Goal: Task Accomplishment & Management: Manage account settings

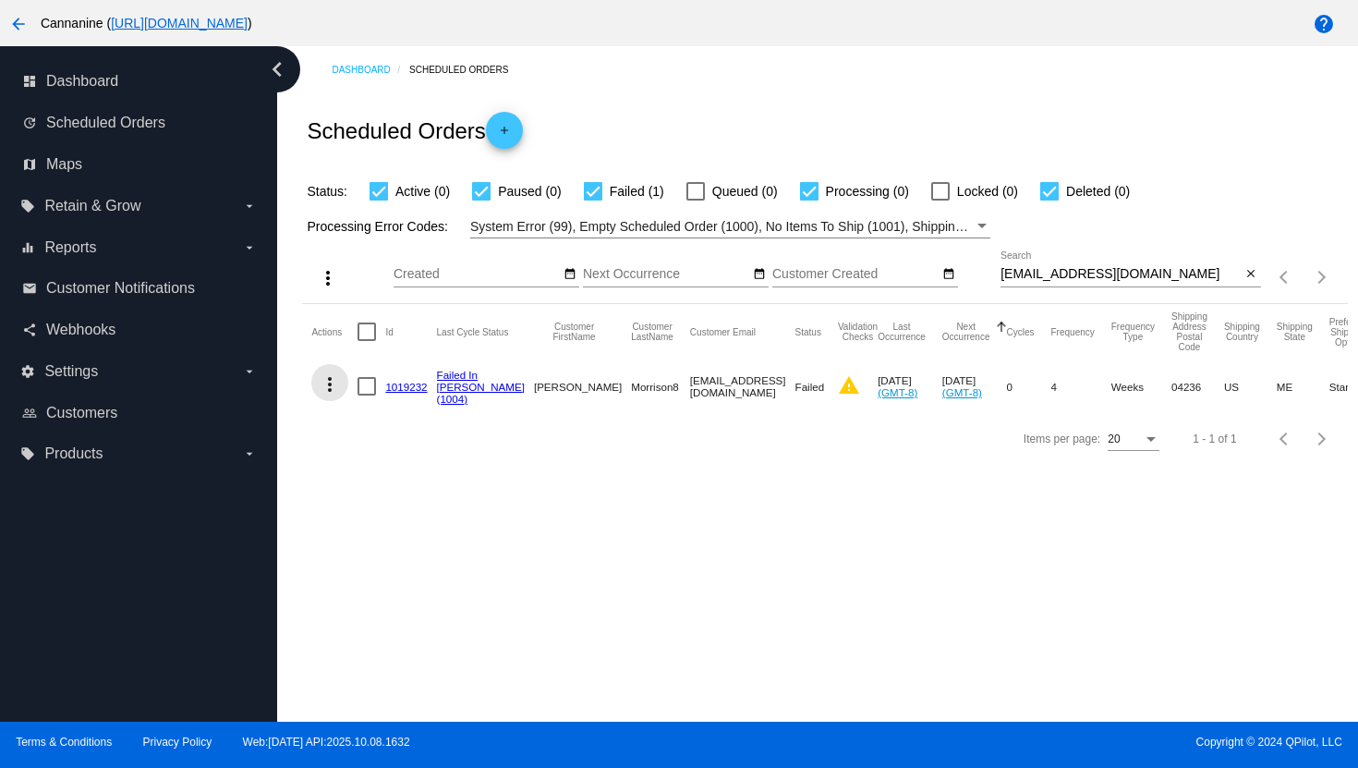
click at [326, 388] on mat-icon "more_vert" at bounding box center [330, 384] width 22 height 22
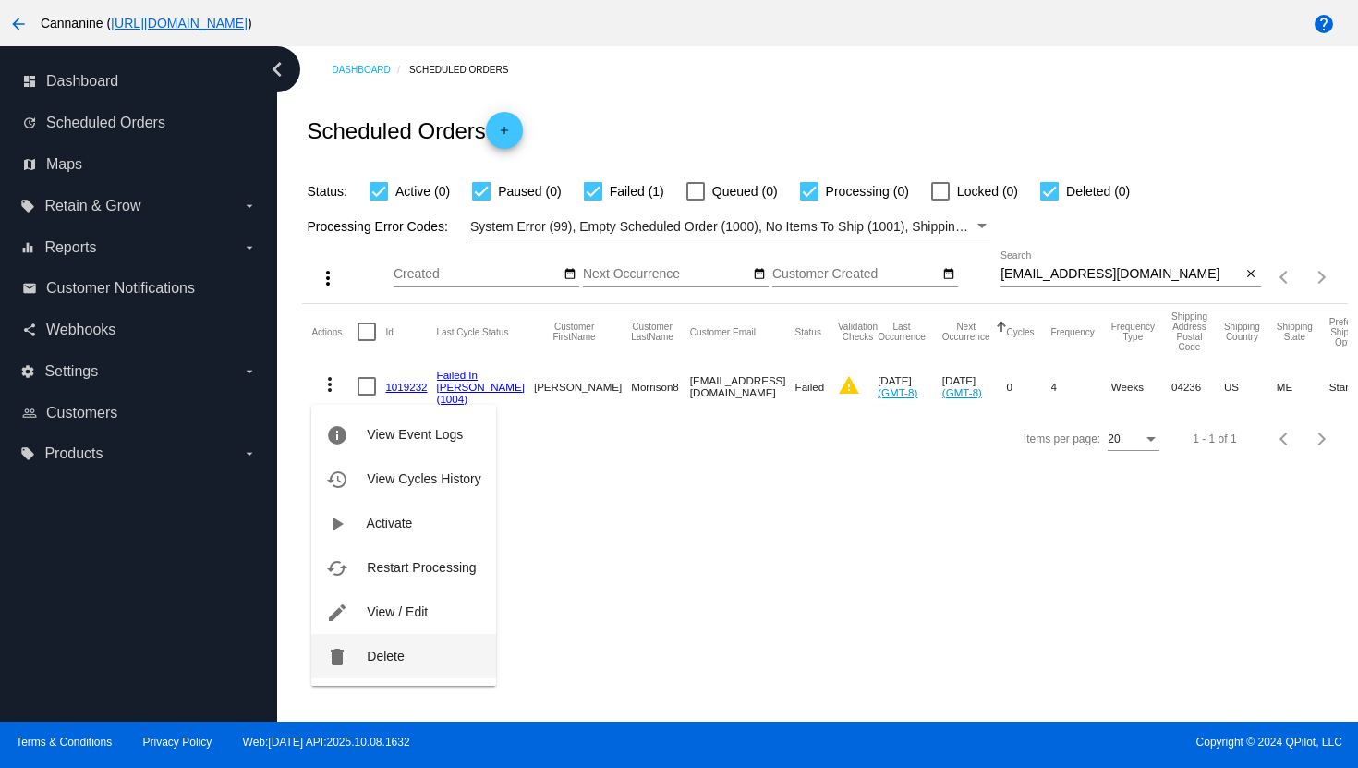
click at [392, 667] on button "delete Delete" at bounding box center [403, 656] width 184 height 44
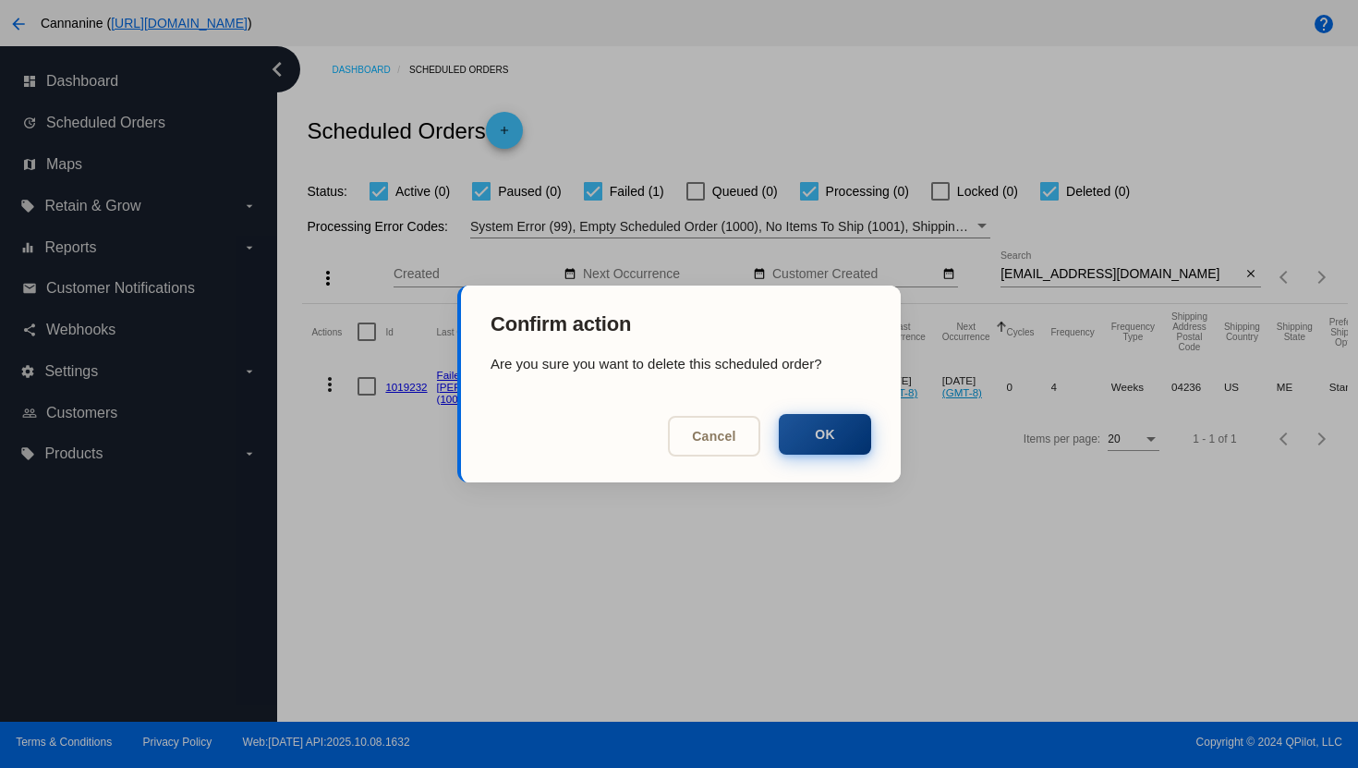
click at [849, 436] on button "OK" at bounding box center [825, 434] width 92 height 41
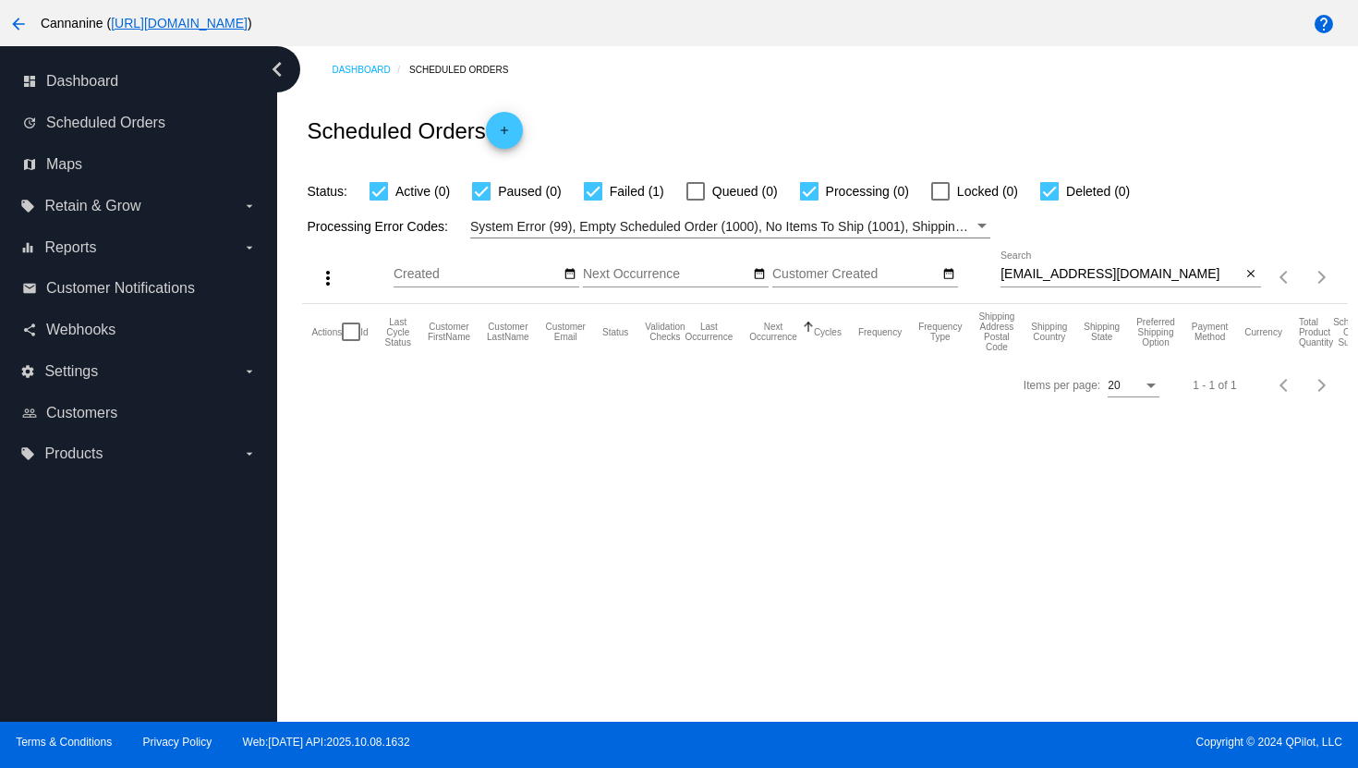
click at [1040, 280] on input "[EMAIL_ADDRESS][DOMAIN_NAME]" at bounding box center [1121, 274] width 241 height 15
paste input "[EMAIL_ADDRESS]"
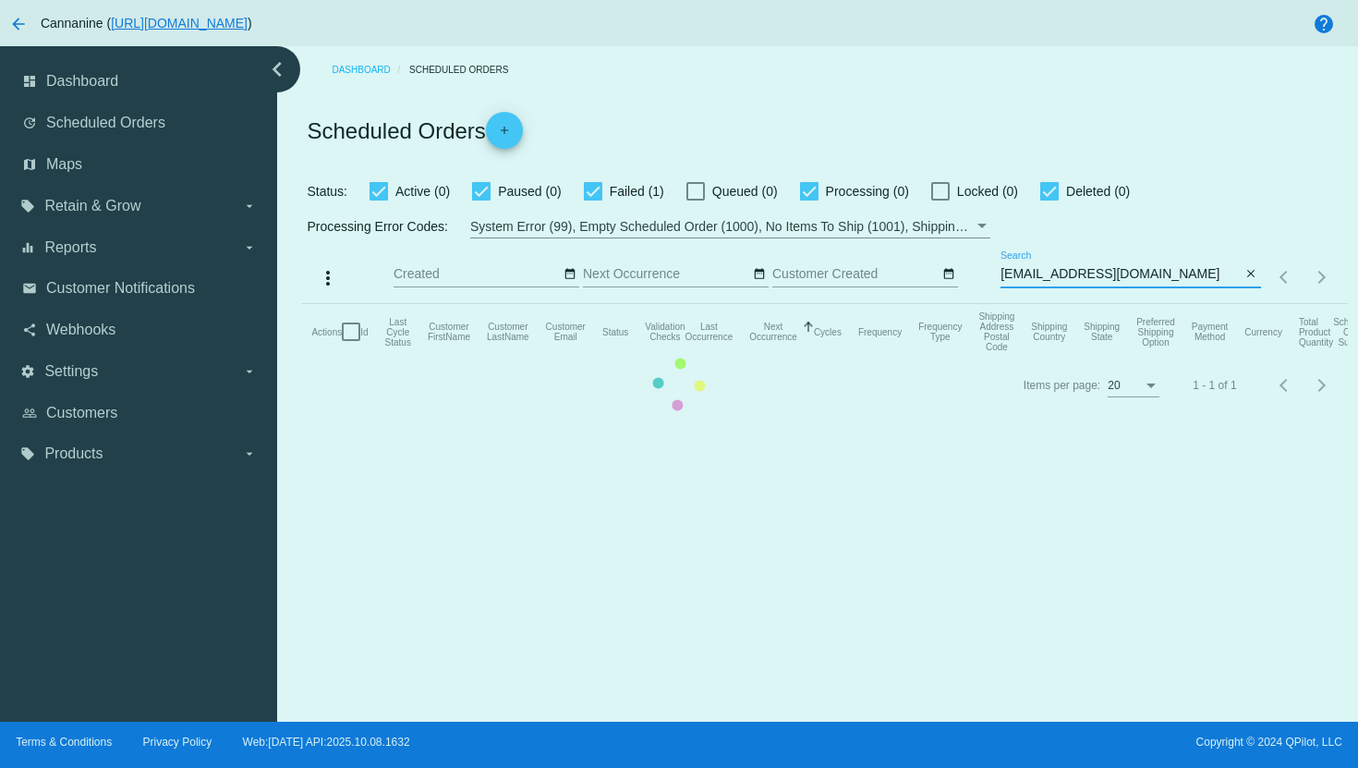
type input "[EMAIL_ADDRESS][DOMAIN_NAME]"
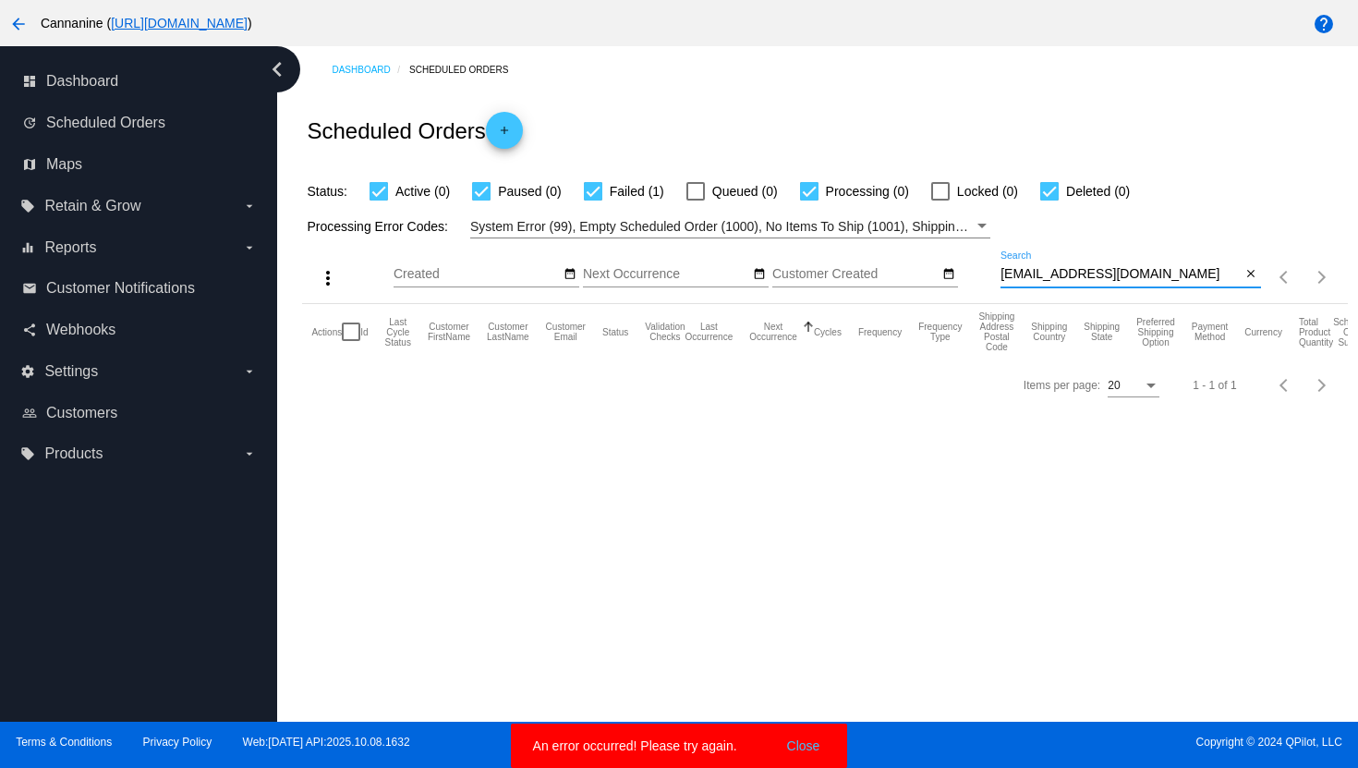
click at [1053, 277] on input "[EMAIL_ADDRESS][DOMAIN_NAME]" at bounding box center [1121, 274] width 241 height 15
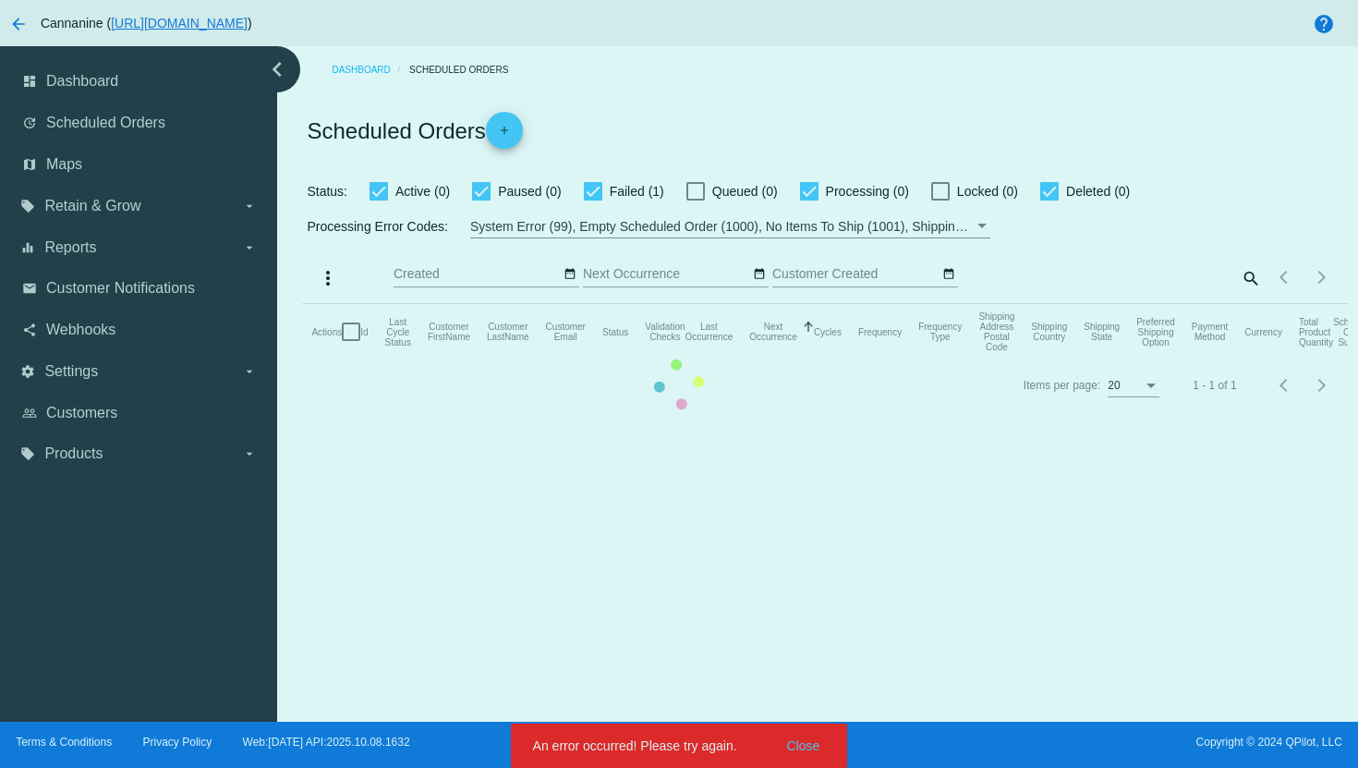
click at [1246, 304] on mat-table "Actions Id Last Cycle Status Customer FirstName Customer LastName Customer Emai…" at bounding box center [824, 331] width 1045 height 55
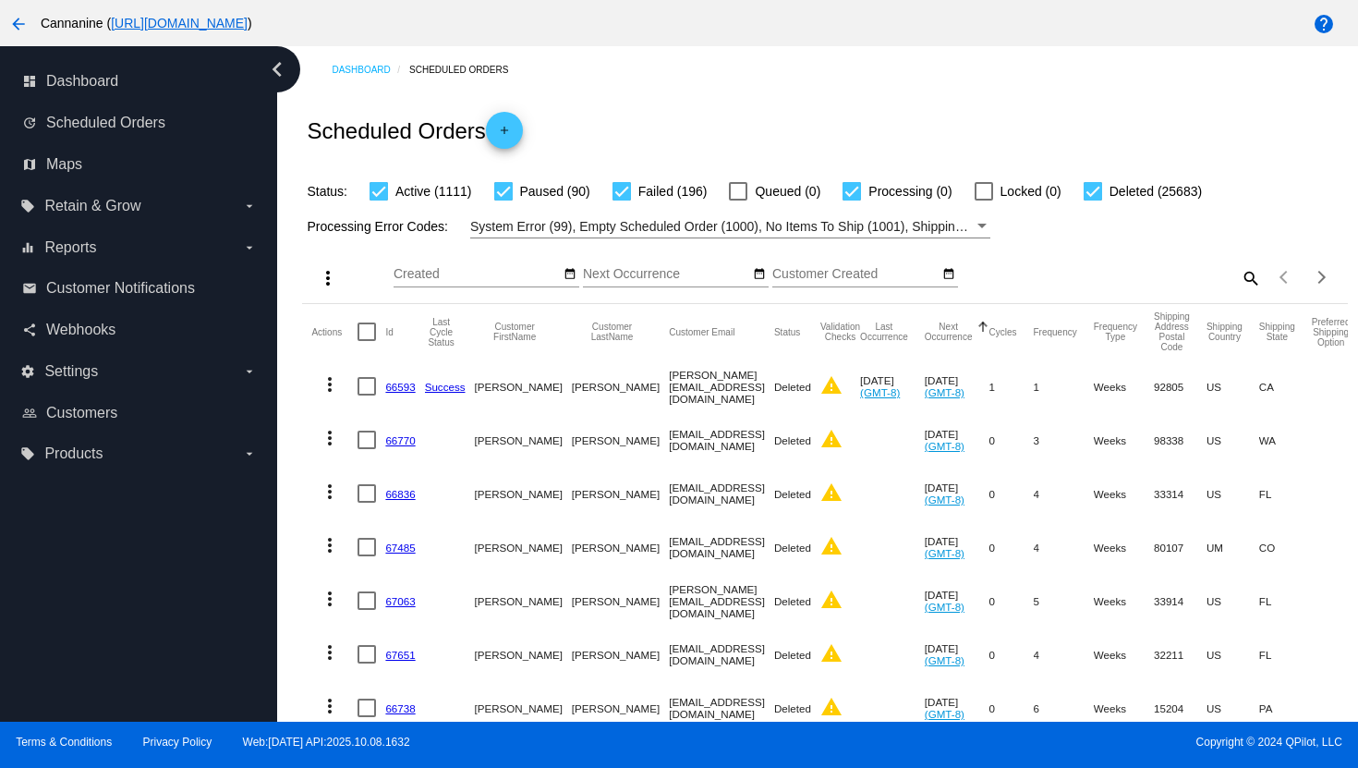
click at [1239, 276] on mat-icon "search" at bounding box center [1250, 277] width 22 height 29
click at [1009, 270] on input "Search" at bounding box center [1131, 274] width 261 height 15
paste input "[EMAIL_ADDRESS][DOMAIN_NAME]"
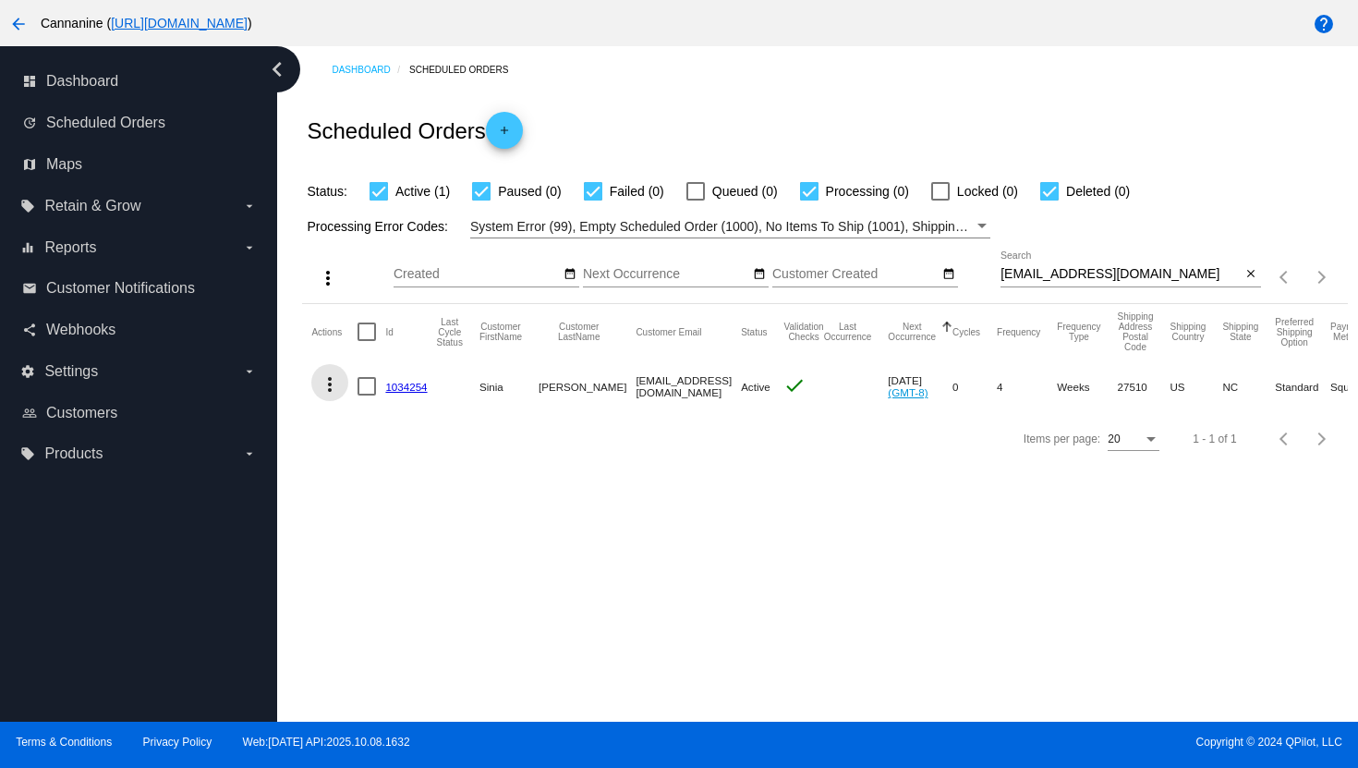
click at [329, 379] on mat-icon "more_vert" at bounding box center [330, 384] width 22 height 22
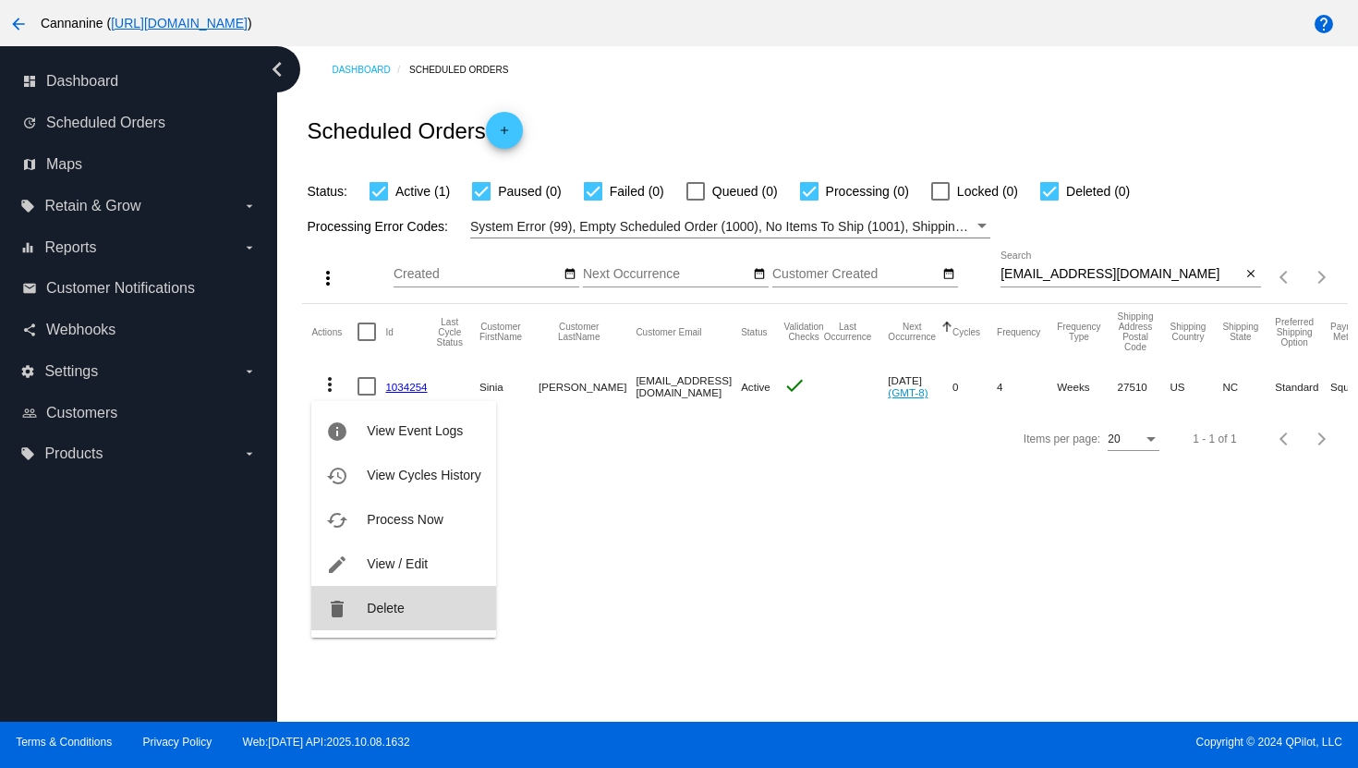
click at [368, 599] on button "delete Delete" at bounding box center [403, 608] width 184 height 44
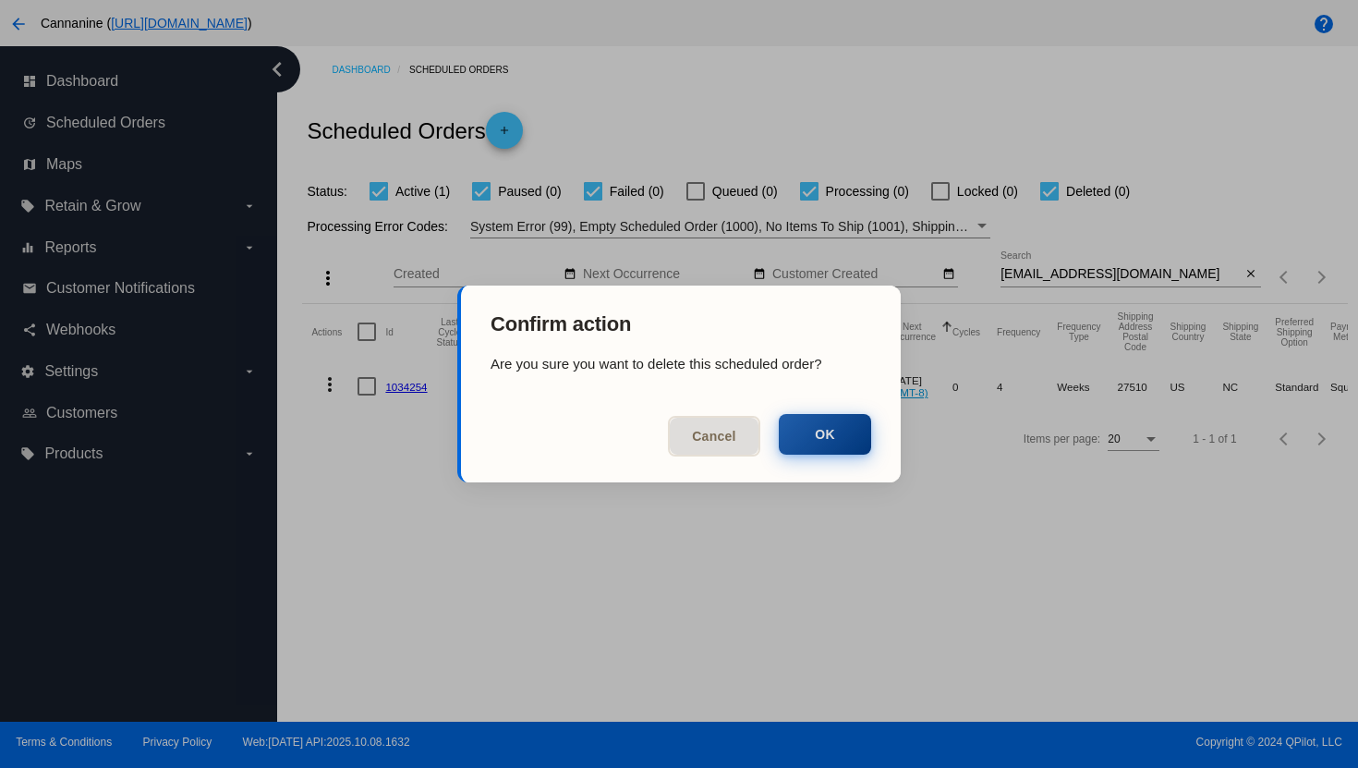
click at [838, 450] on button "OK" at bounding box center [825, 434] width 92 height 41
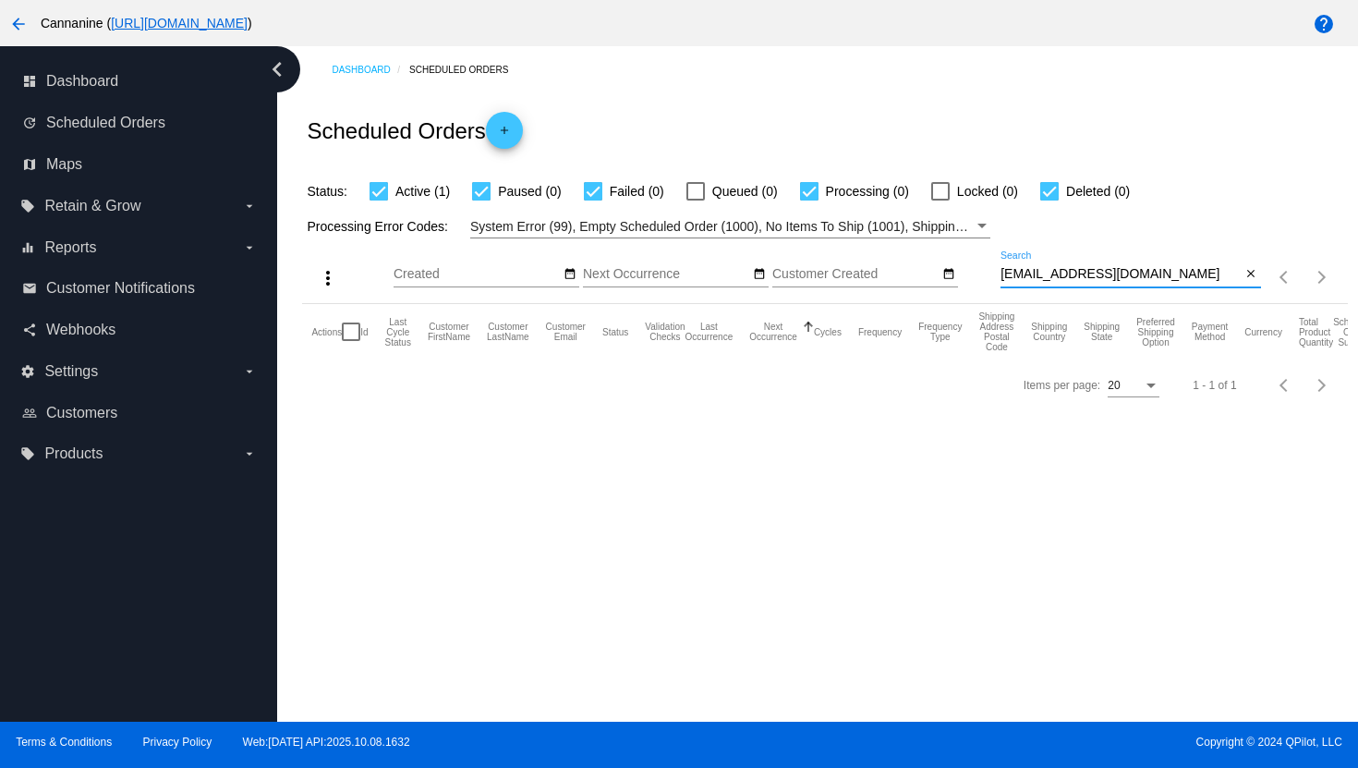
click at [1046, 275] on input "[EMAIL_ADDRESS][DOMAIN_NAME]" at bounding box center [1121, 274] width 241 height 15
paste input "[EMAIL_ADDRESS]"
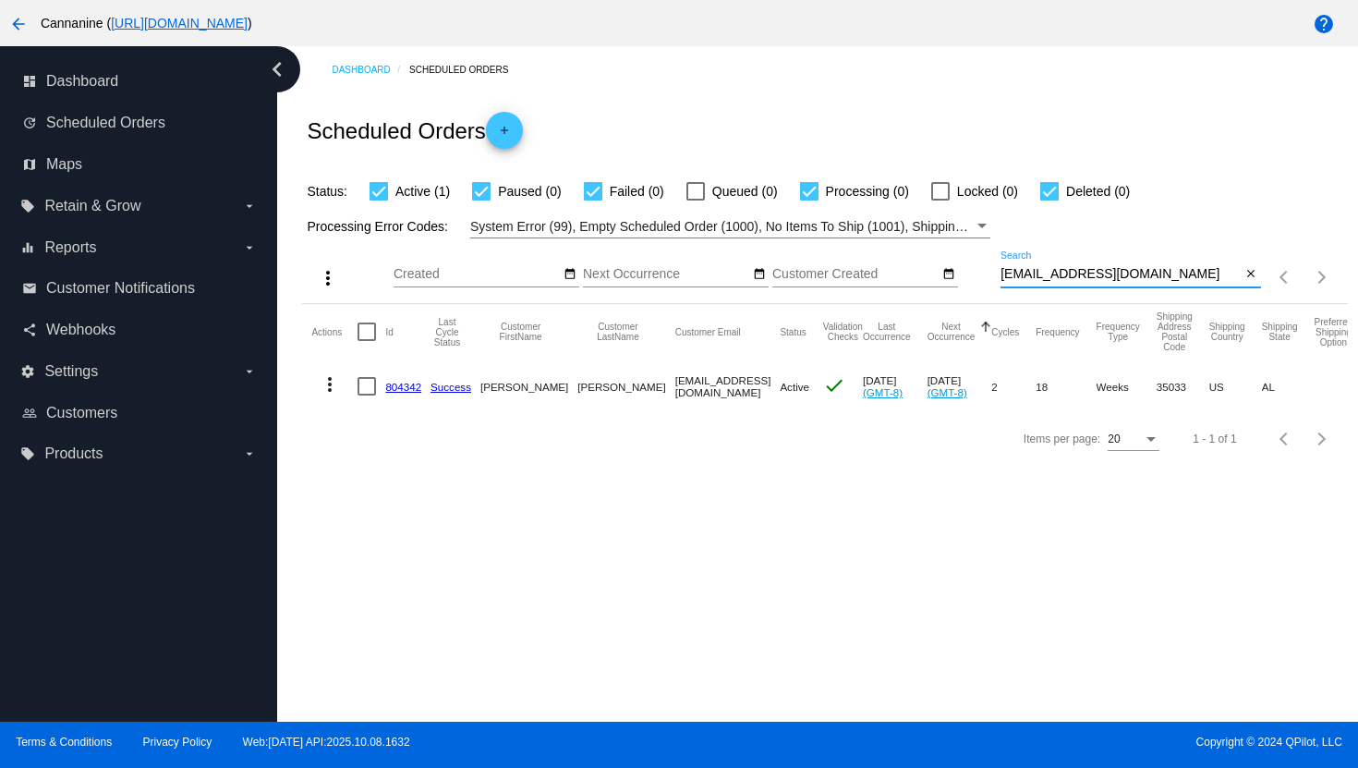
click at [334, 380] on mat-icon "more_vert" at bounding box center [330, 384] width 22 height 22
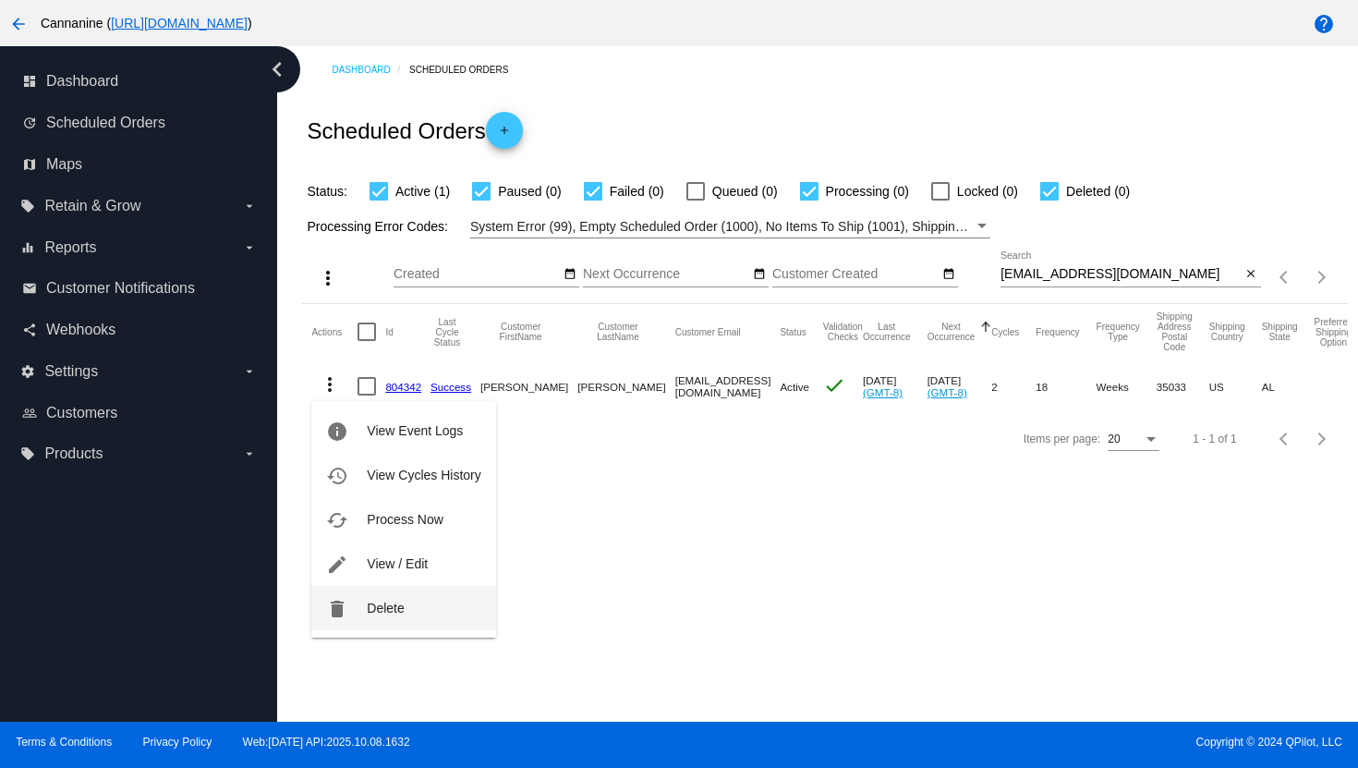
click at [378, 601] on span "Delete" at bounding box center [385, 608] width 37 height 15
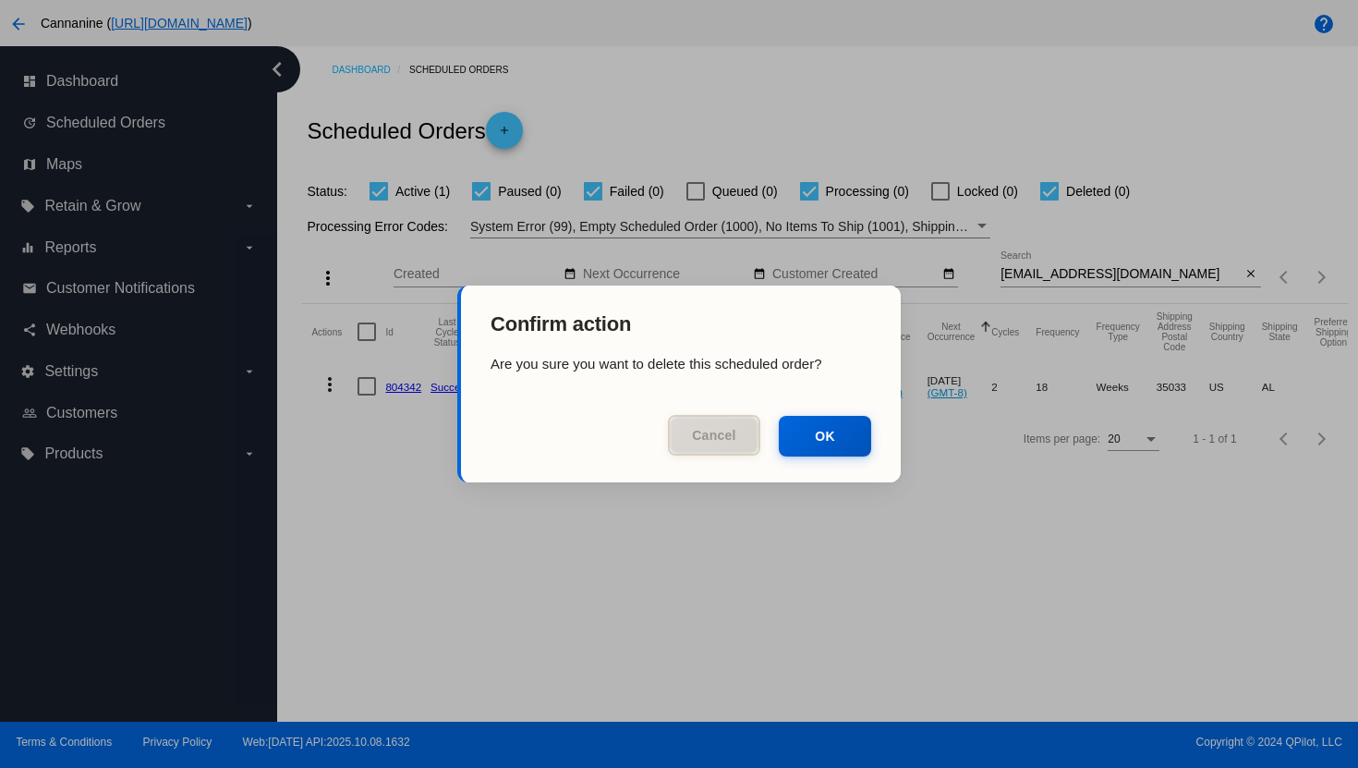
click at [701, 431] on button "Cancel" at bounding box center [714, 435] width 92 height 41
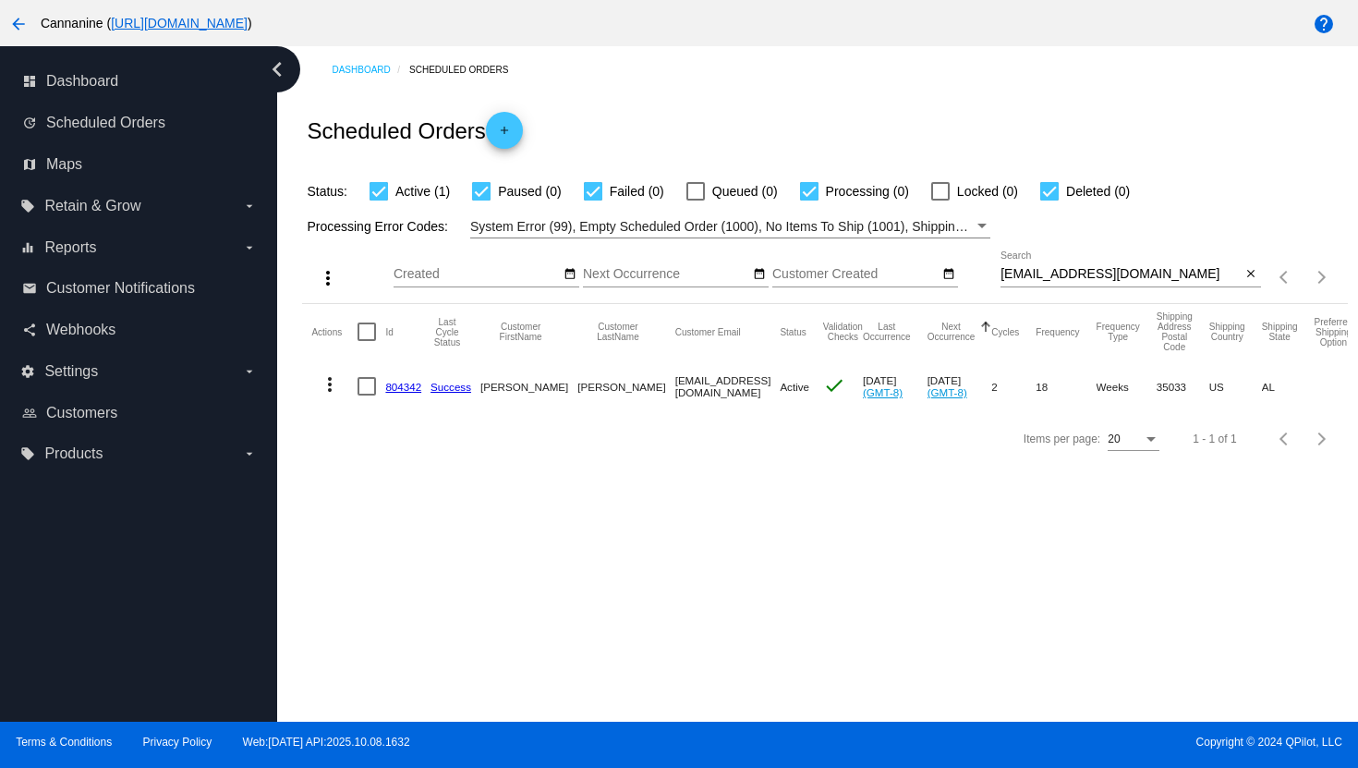
click at [333, 388] on mat-icon "more_vert" at bounding box center [330, 384] width 22 height 22
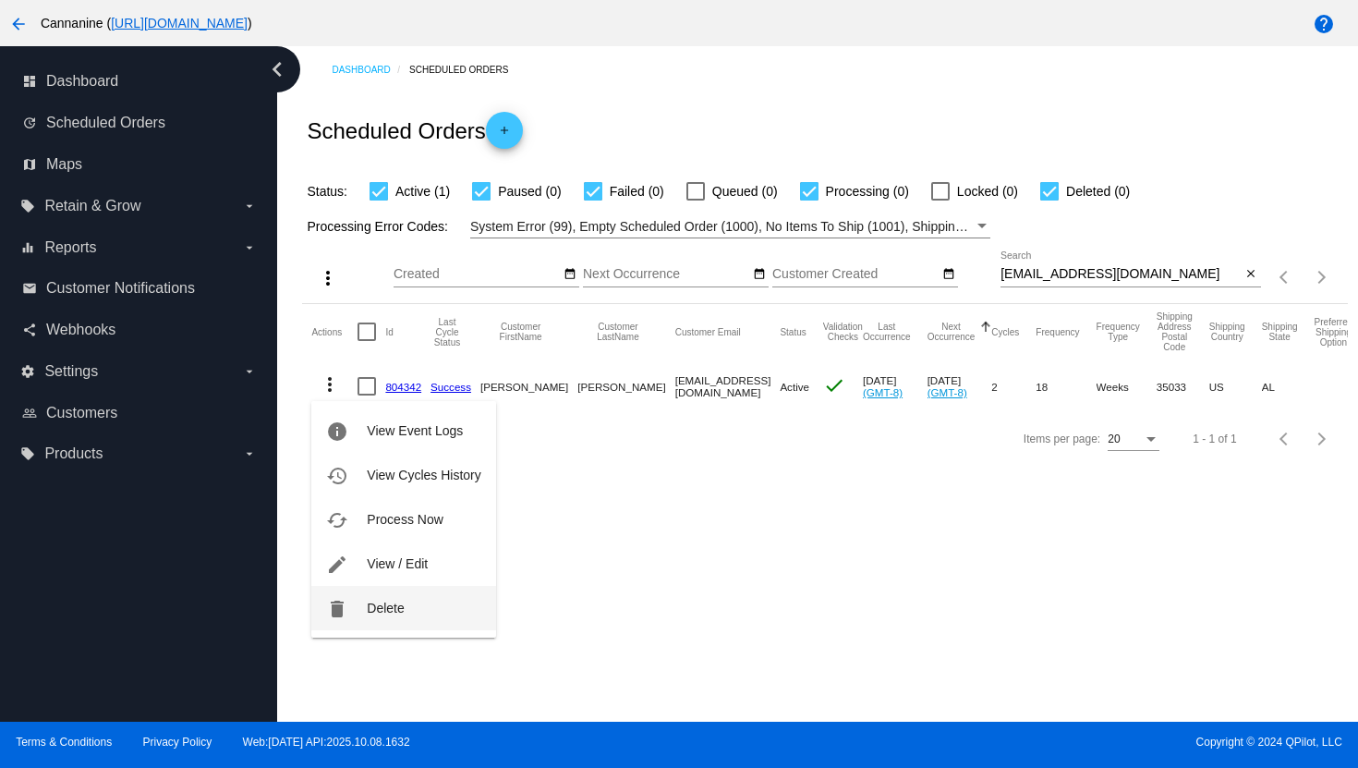
click at [407, 598] on button "delete Delete" at bounding box center [403, 608] width 184 height 44
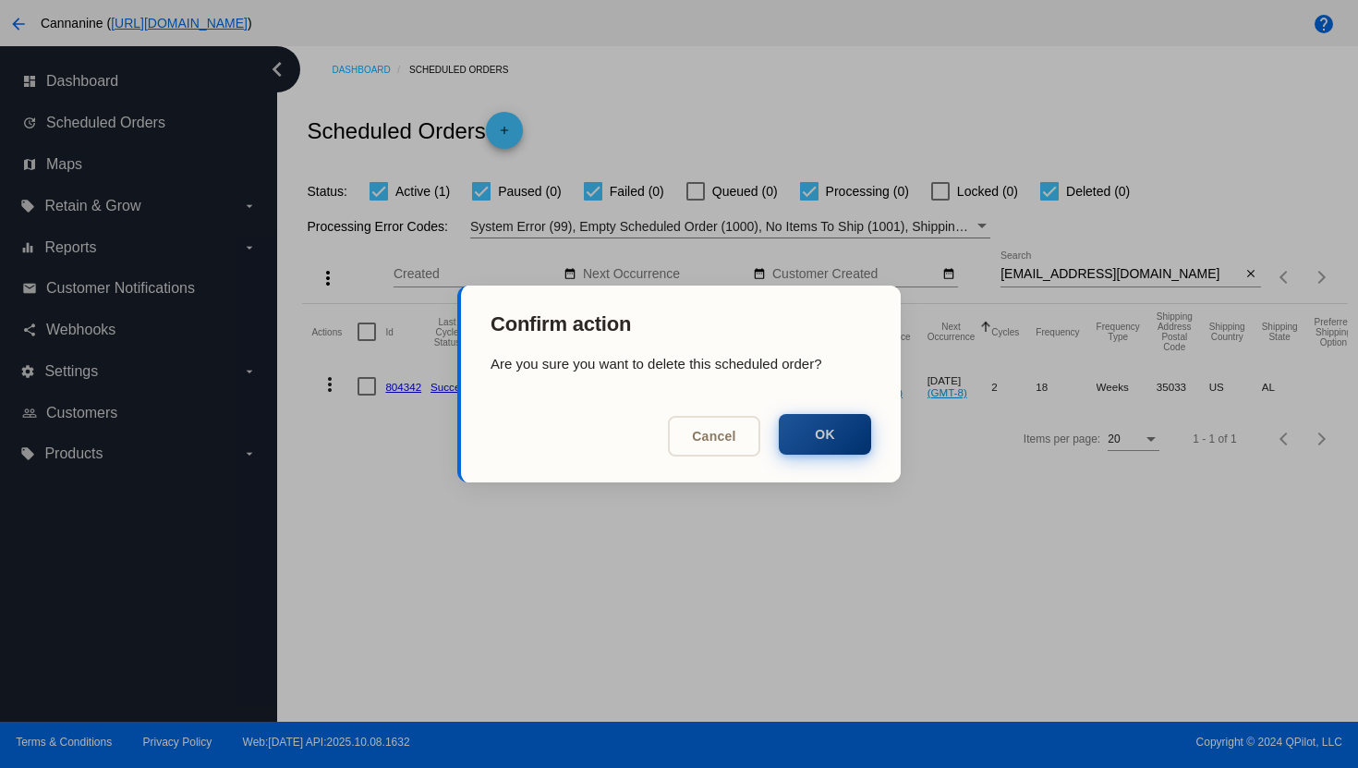
click at [811, 455] on button "OK" at bounding box center [825, 434] width 92 height 41
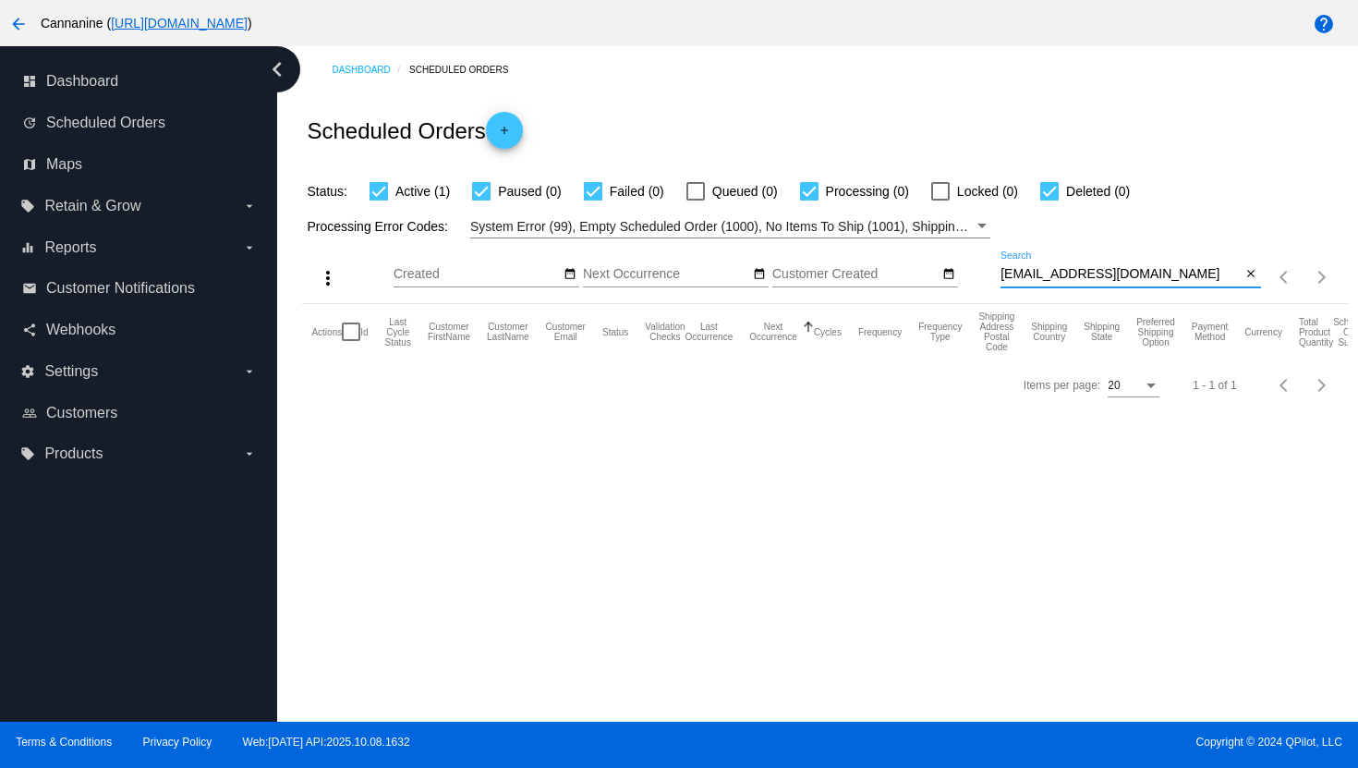
click at [1073, 270] on input "[EMAIL_ADDRESS][DOMAIN_NAME]" at bounding box center [1121, 274] width 241 height 15
paste input "[EMAIL_ADDRESS]"
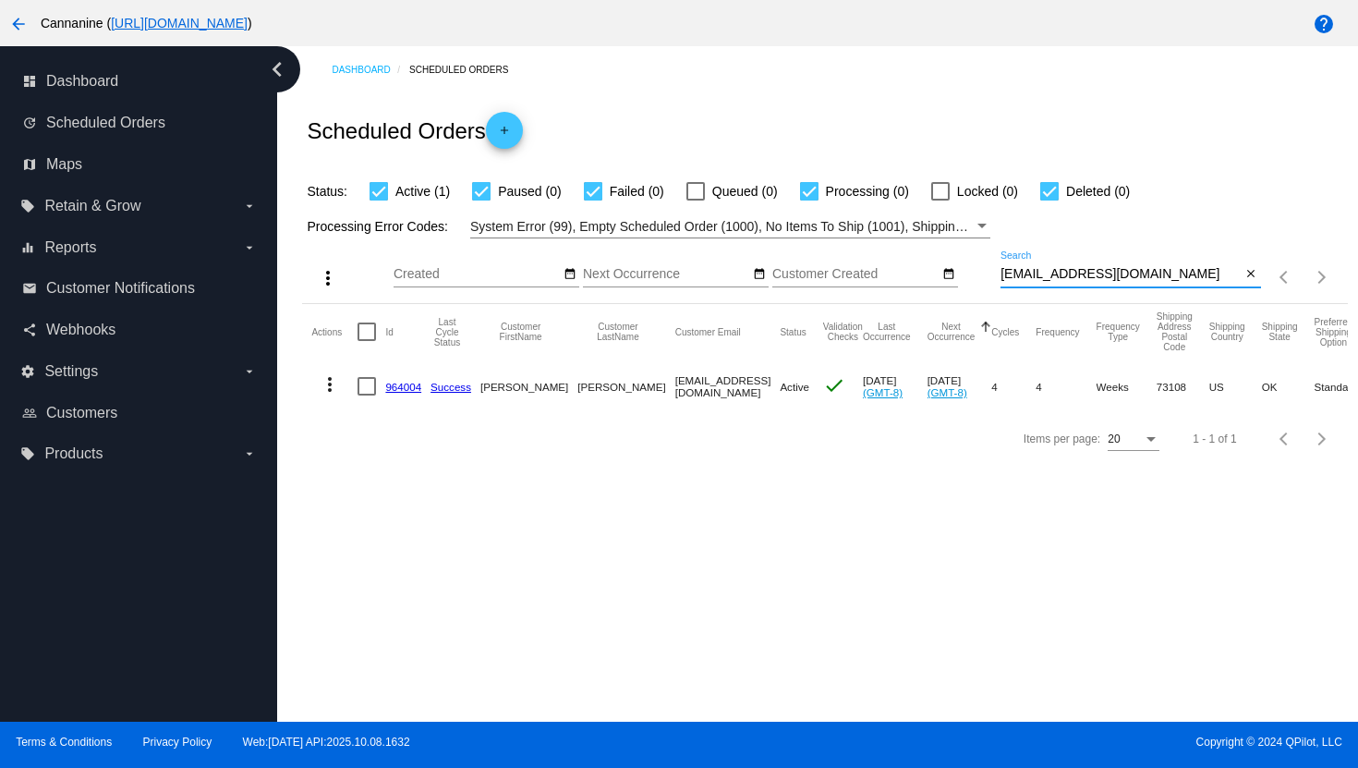
type input "[EMAIL_ADDRESS][DOMAIN_NAME]"
click at [329, 386] on mat-icon "more_vert" at bounding box center [330, 384] width 22 height 22
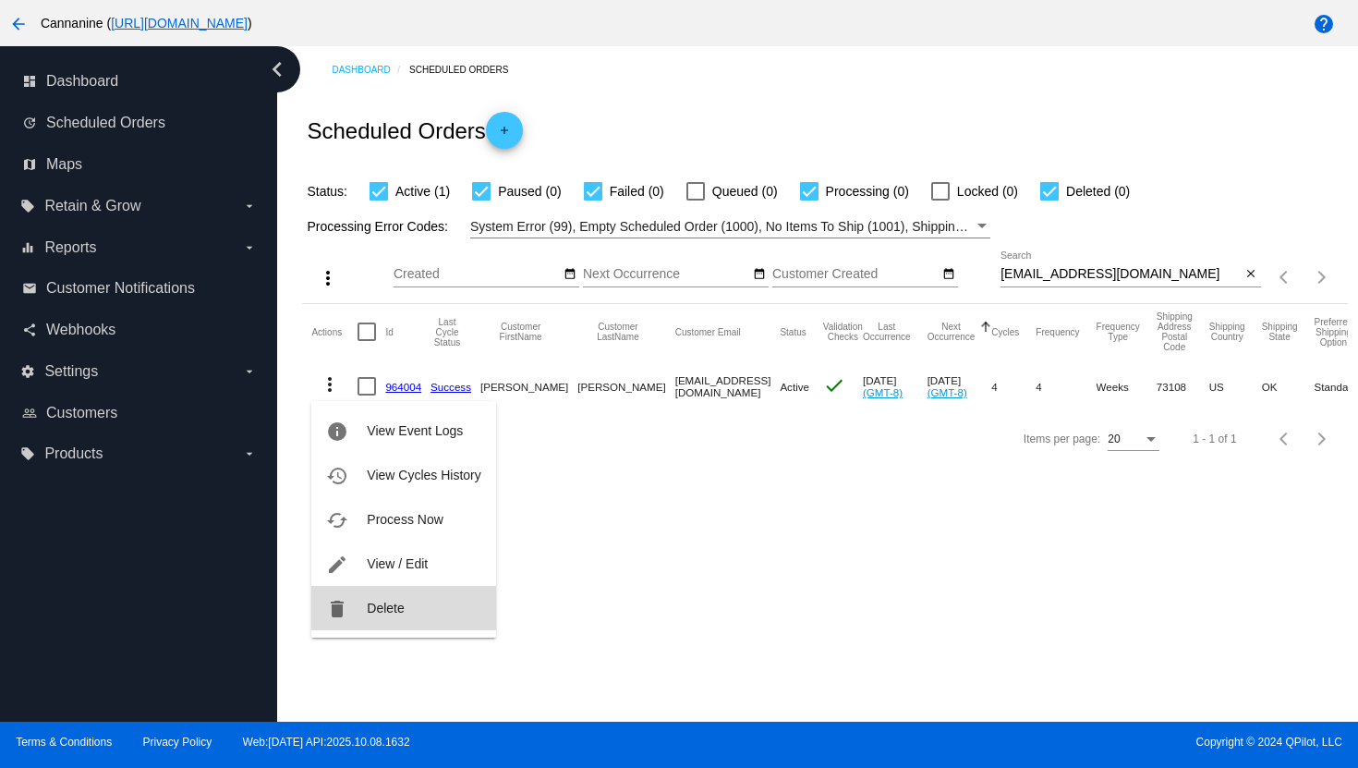
click at [379, 609] on span "Delete" at bounding box center [385, 608] width 37 height 15
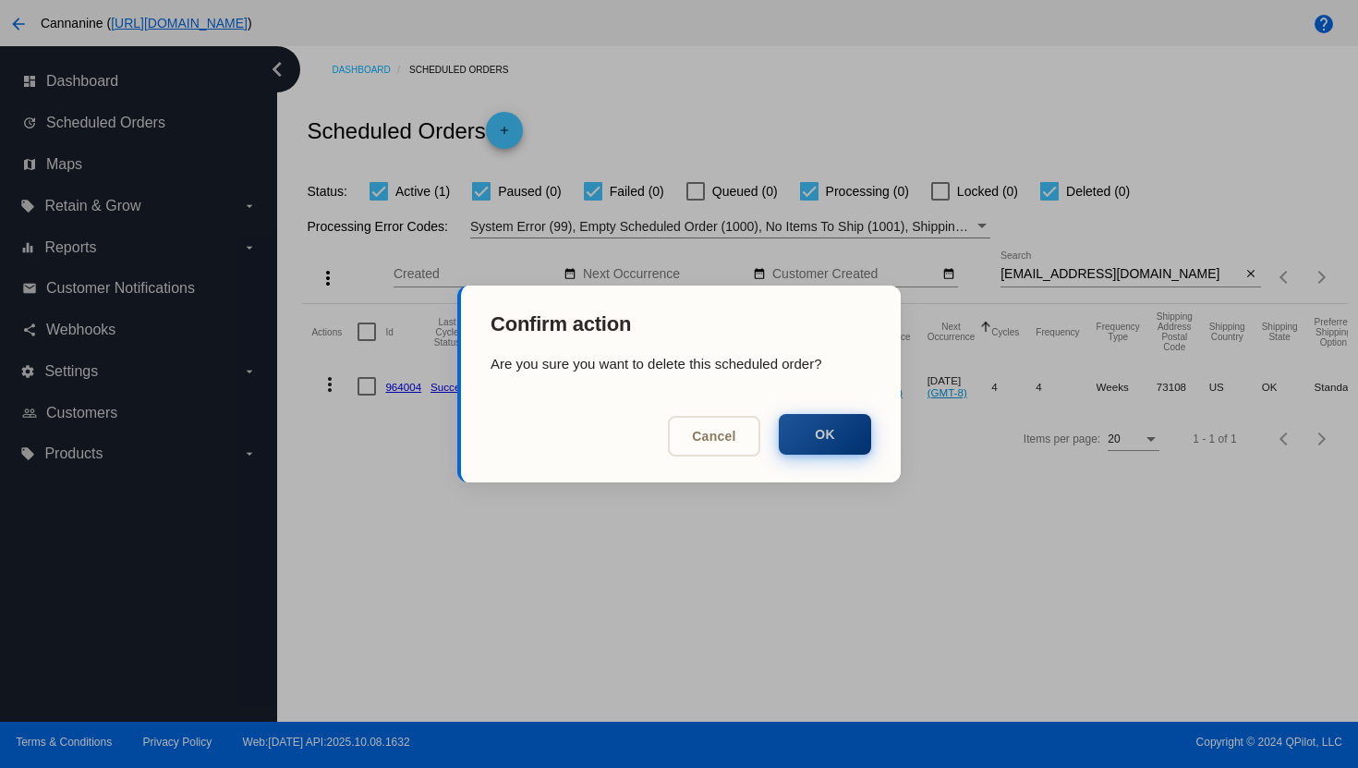
click at [844, 436] on button "OK" at bounding box center [825, 434] width 92 height 41
